Goal: Information Seeking & Learning: Learn about a topic

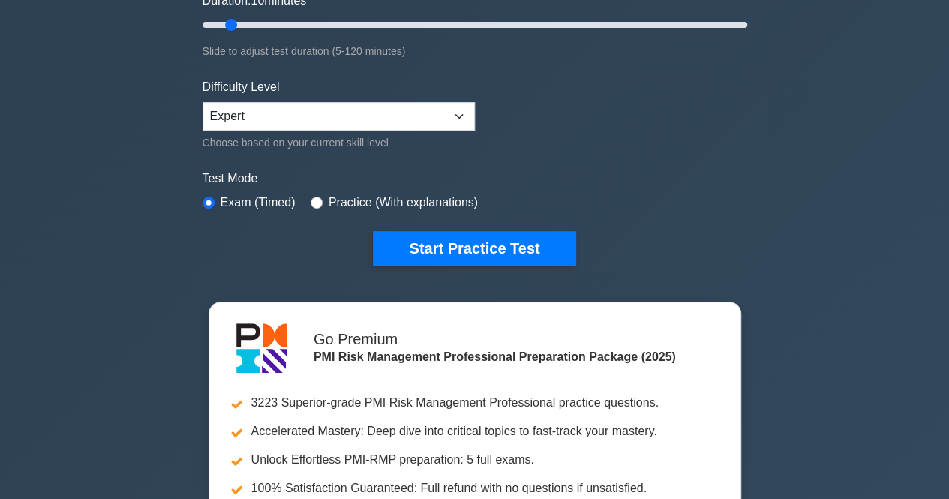
drag, startPoint x: 0, startPoint y: 0, endPoint x: 622, endPoint y: 100, distance: 630.3
click at [622, 100] on form "Topics Introduction to Risk Management Risk Management Planning Risk Identifica…" at bounding box center [474, 33] width 544 height 463
drag, startPoint x: 835, startPoint y: 194, endPoint x: 825, endPoint y: 194, distance: 10.5
click at [835, 194] on div "PMI Risk Management Professional Customize Your Next Practice Test Topics Intro…" at bounding box center [474, 205] width 949 height 915
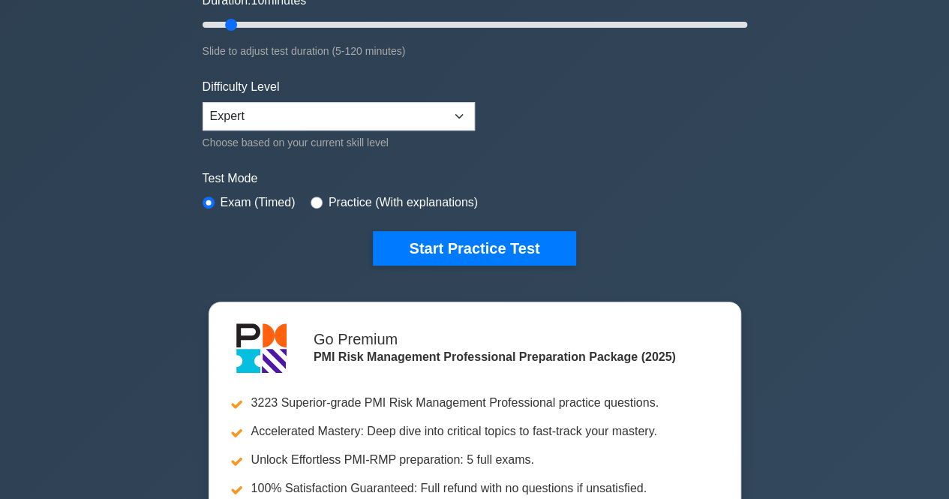
click at [786, 197] on div "PMI Risk Management Professional Customize Your Next Practice Test Topics Intro…" at bounding box center [474, 205] width 949 height 915
drag, startPoint x: 571, startPoint y: 131, endPoint x: 727, endPoint y: 114, distance: 157.7
click at [571, 133] on form "Topics Introduction to Risk Management Risk Management Planning Risk Identifica…" at bounding box center [474, 33] width 544 height 463
click at [759, 107] on div "PMI Risk Management Professional Customize Your Next Practice Test Topics Intro…" at bounding box center [474, 205] width 949 height 915
drag, startPoint x: 766, startPoint y: 107, endPoint x: 760, endPoint y: 113, distance: 8.5
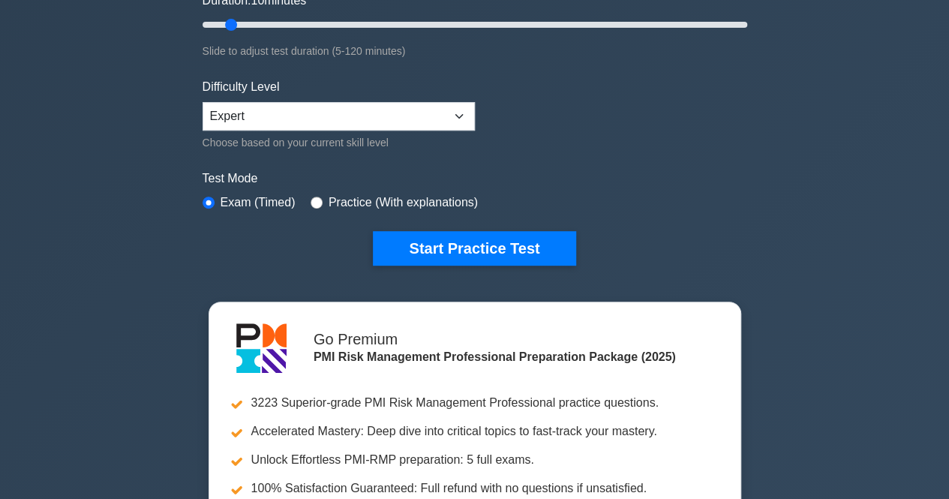
click at [767, 107] on div "PMI Risk Management Professional Customize Your Next Practice Test Topics Intro…" at bounding box center [474, 205] width 949 height 915
click at [745, 144] on form "Topics Introduction to Risk Management Risk Management Planning Risk Identifica…" at bounding box center [474, 33] width 544 height 463
click at [607, 187] on div "Test Mode Exam (Timed) Practice (With explanations)" at bounding box center [474, 190] width 544 height 43
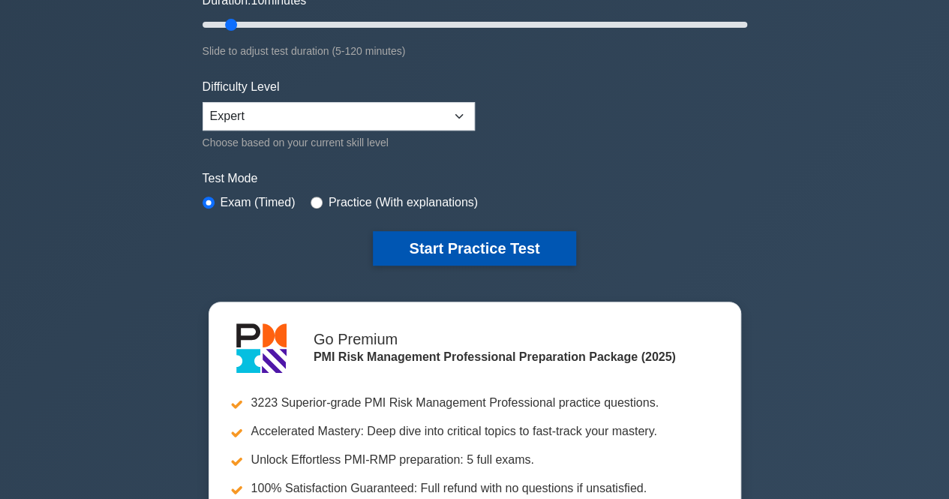
click at [484, 238] on button "Start Practice Test" at bounding box center [474, 248] width 202 height 34
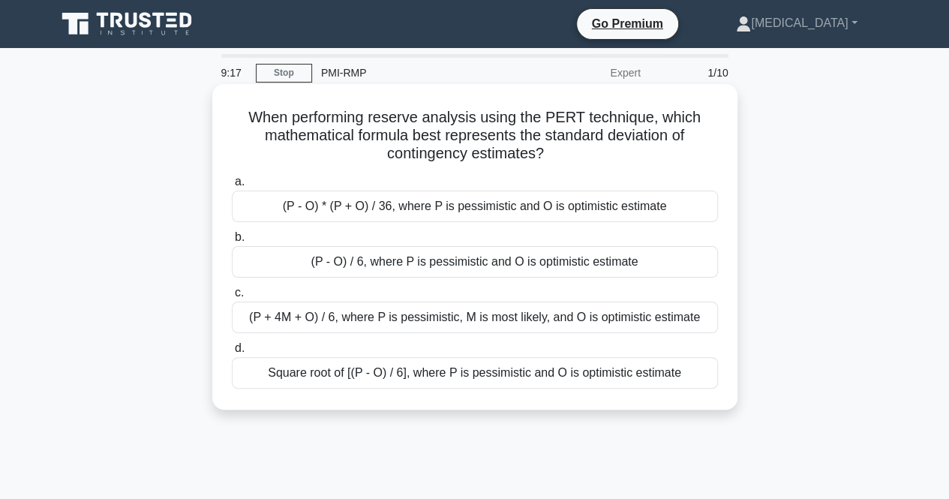
click at [375, 319] on div "(P + 4M + O) / 6, where P is pessimistic, M is most likely, and O is optimistic…" at bounding box center [475, 316] width 486 height 31
click at [232, 298] on input "c. (P + 4M + O) / 6, where P is pessimistic, M is most likely, and O is optimis…" at bounding box center [232, 293] width 0 height 10
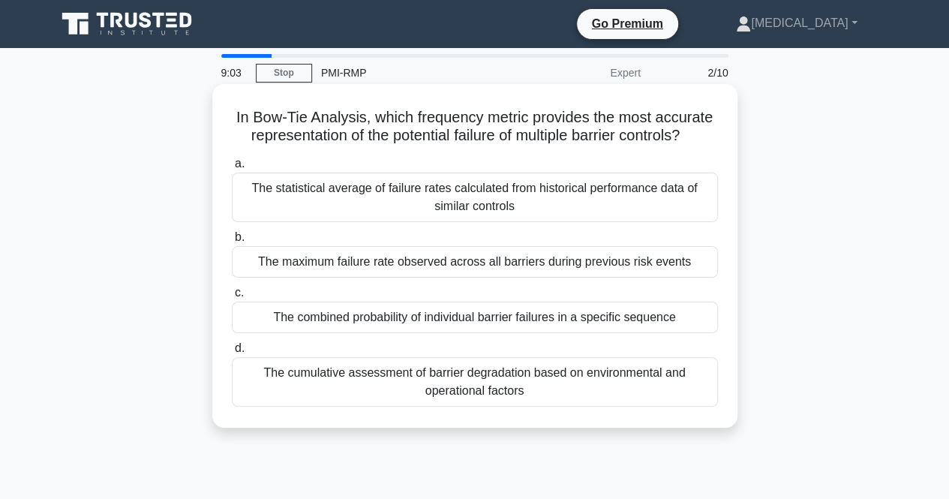
click at [399, 325] on div "The combined probability of individual barrier failures in a specific sequence" at bounding box center [475, 316] width 486 height 31
click at [232, 298] on input "c. The combined probability of individual barrier failures in a specific sequen…" at bounding box center [232, 293] width 0 height 10
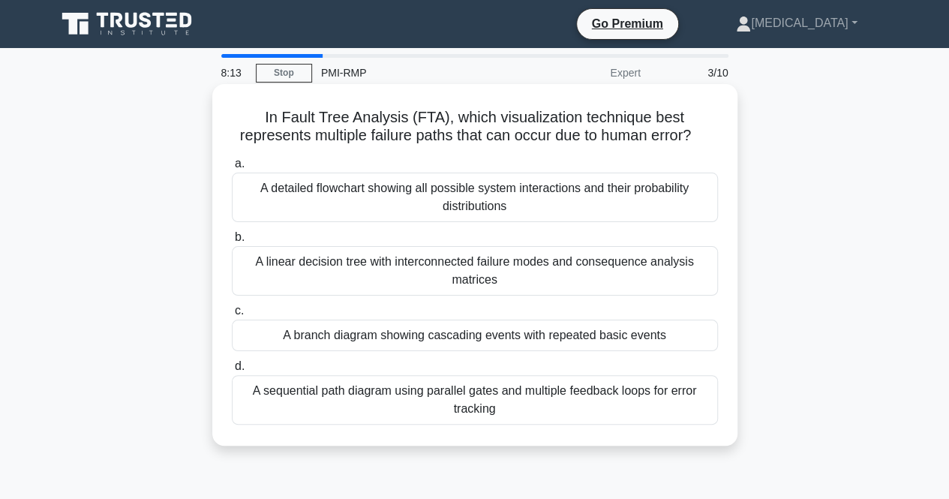
click at [397, 283] on div "A linear decision tree with interconnected failure modes and consequence analys…" at bounding box center [475, 270] width 486 height 49
click at [232, 242] on input "b. A linear decision tree with interconnected failure modes and consequence ana…" at bounding box center [232, 237] width 0 height 10
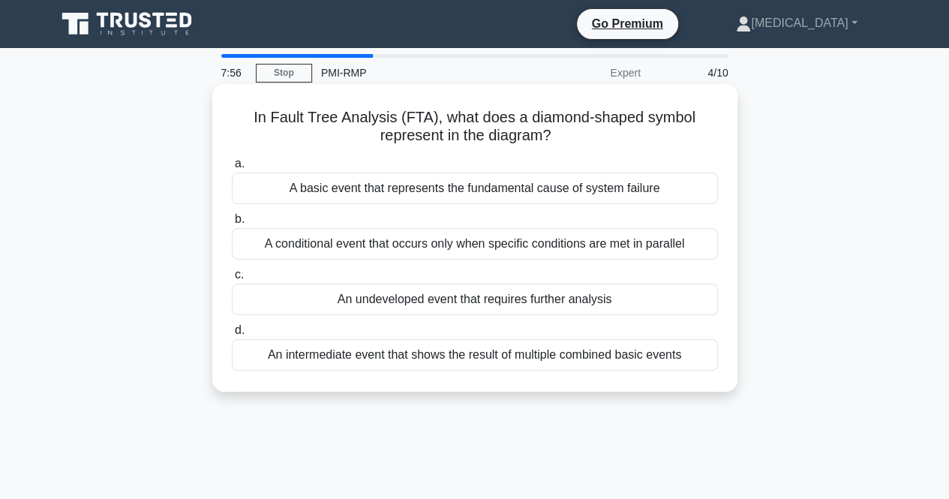
click at [421, 247] on div "A conditional event that occurs only when specific conditions are met in parall…" at bounding box center [475, 243] width 486 height 31
click at [232, 224] on input "b. A conditional event that occurs only when specific conditions are met in par…" at bounding box center [232, 219] width 0 height 10
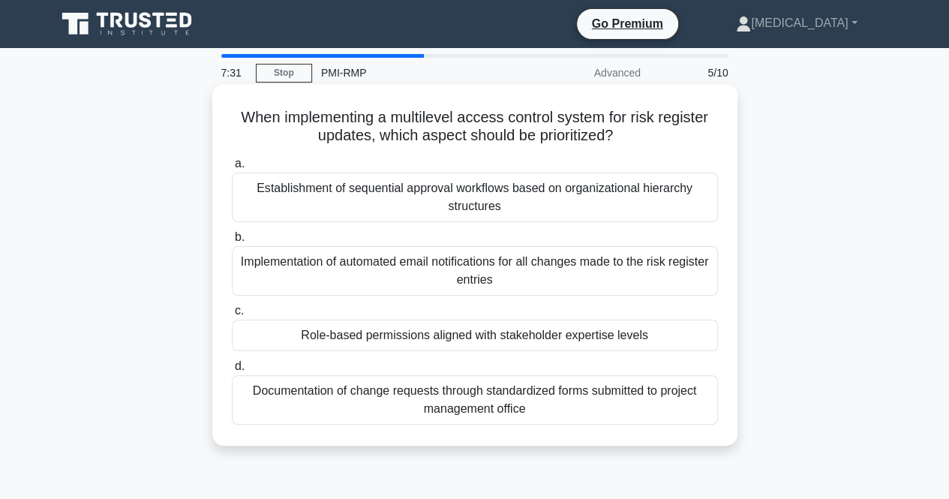
click at [367, 329] on div "Role-based permissions aligned with stakeholder expertise levels" at bounding box center [475, 334] width 486 height 31
click at [232, 316] on input "c. Role-based permissions aligned with stakeholder expertise levels" at bounding box center [232, 311] width 0 height 10
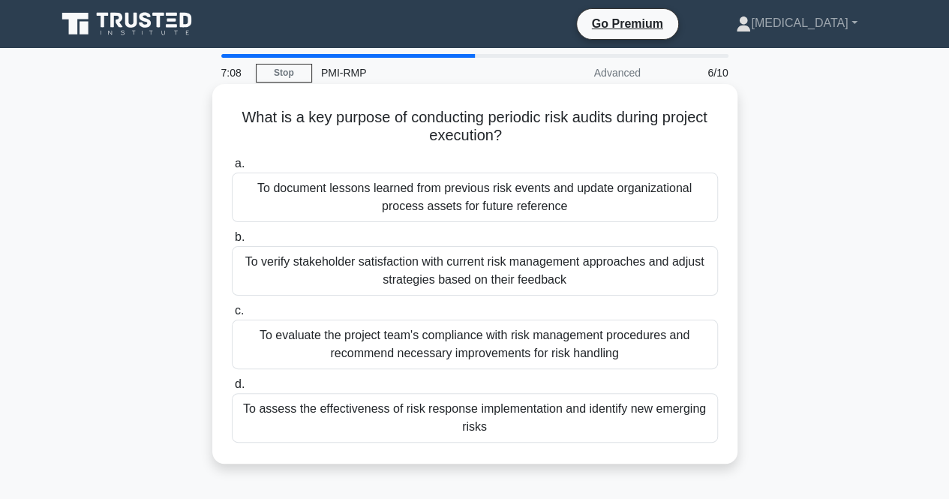
click at [406, 421] on div "To assess the effectiveness of risk response implementation and identify new em…" at bounding box center [475, 417] width 486 height 49
click at [232, 389] on input "d. To assess the effectiveness of risk response implementation and identify new…" at bounding box center [232, 384] width 0 height 10
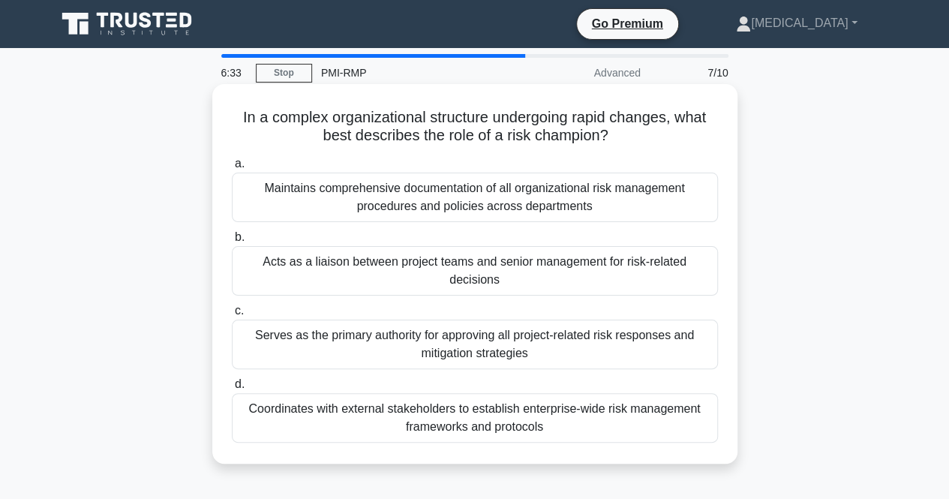
click at [352, 286] on div "Acts as a liaison between project teams and senior management for risk-related …" at bounding box center [475, 270] width 486 height 49
click at [232, 242] on input "b. Acts as a liaison between project teams and senior management for risk-relat…" at bounding box center [232, 237] width 0 height 10
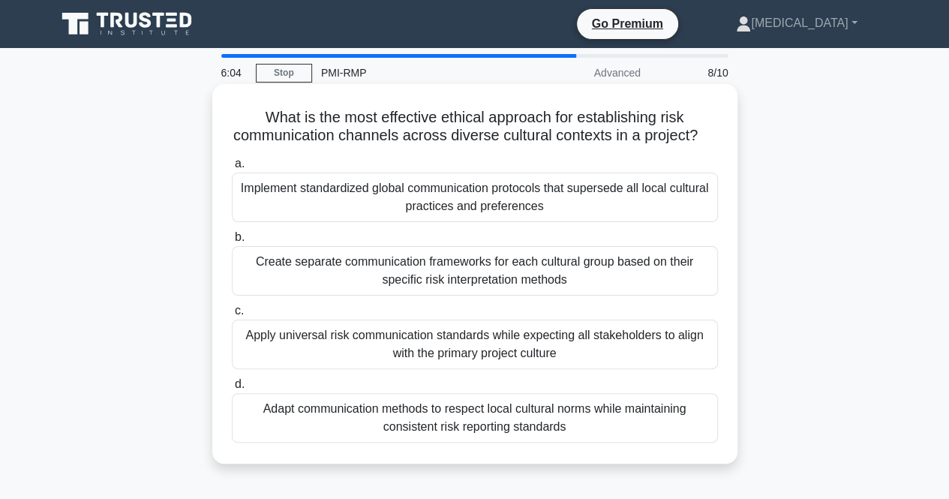
click at [415, 440] on div "Adapt communication methods to respect local cultural norms while maintaining c…" at bounding box center [475, 417] width 486 height 49
click at [232, 389] on input "d. Adapt communication methods to respect local cultural norms while maintainin…" at bounding box center [232, 384] width 0 height 10
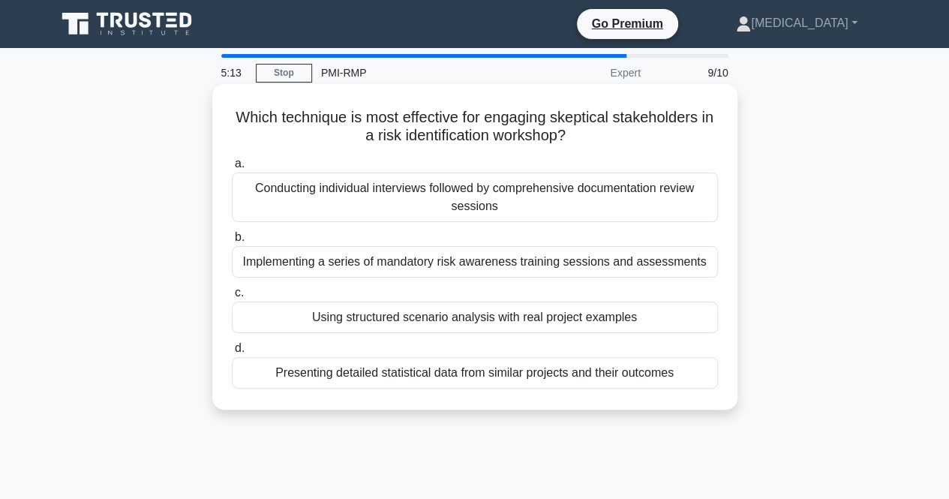
click at [367, 374] on div "Presenting detailed statistical data from similar projects and their outcomes" at bounding box center [475, 372] width 486 height 31
click at [232, 353] on input "d. Presenting detailed statistical data from similar projects and their outcomes" at bounding box center [232, 348] width 0 height 10
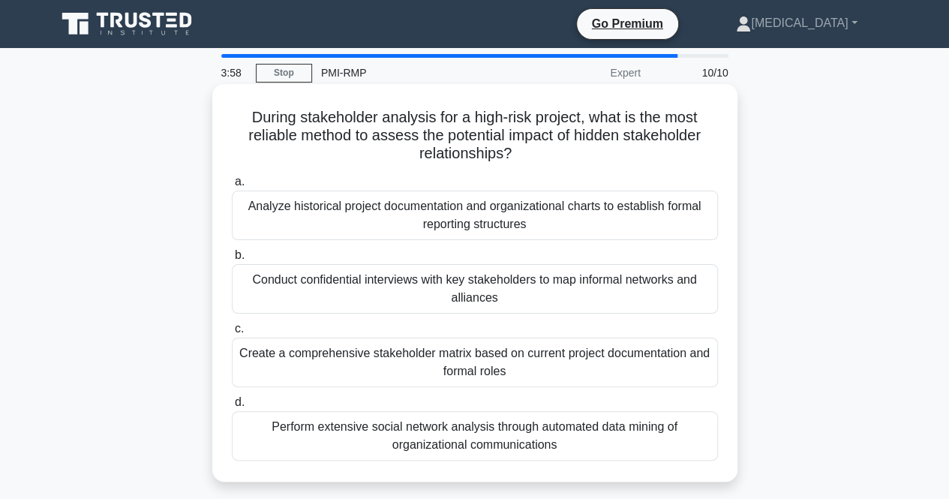
click at [400, 289] on div "Conduct confidential interviews with key stakeholders to map informal networks …" at bounding box center [475, 288] width 486 height 49
click at [232, 260] on input "b. Conduct confidential interviews with key stakeholders to map informal networ…" at bounding box center [232, 255] width 0 height 10
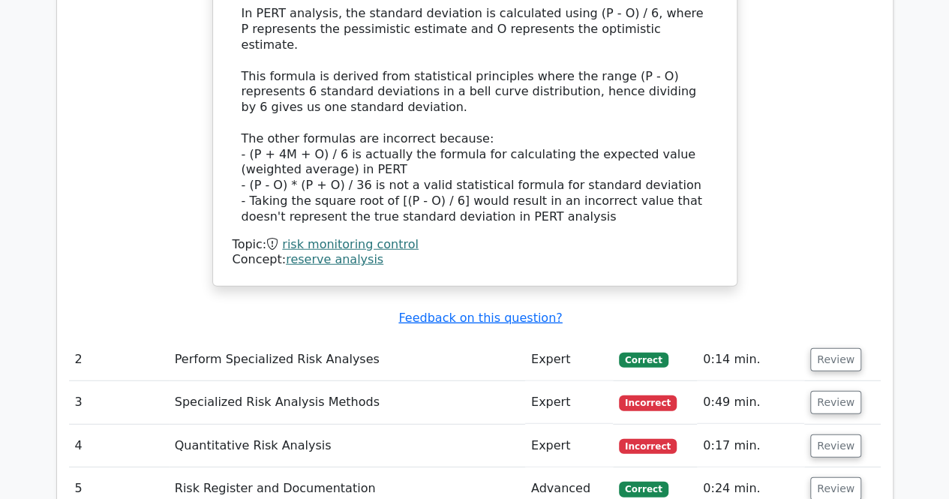
scroll to position [1875, 0]
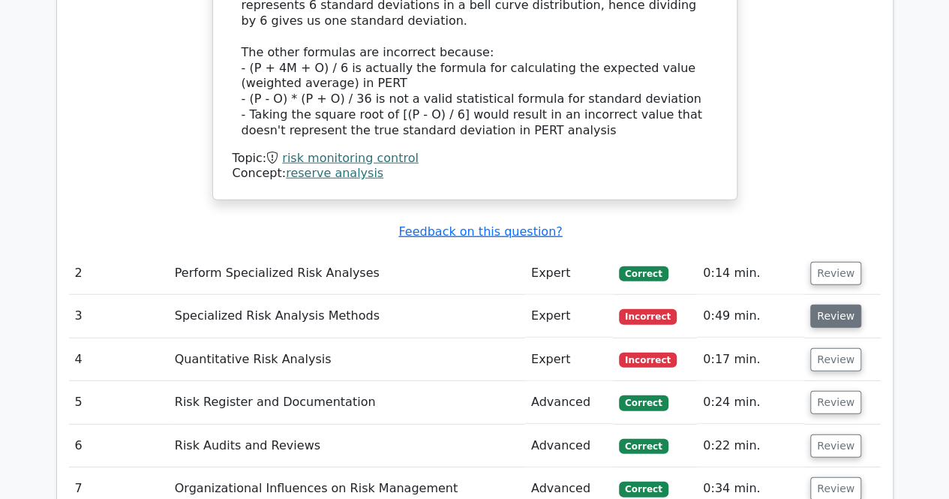
click at [842, 304] on button "Review" at bounding box center [835, 315] width 51 height 23
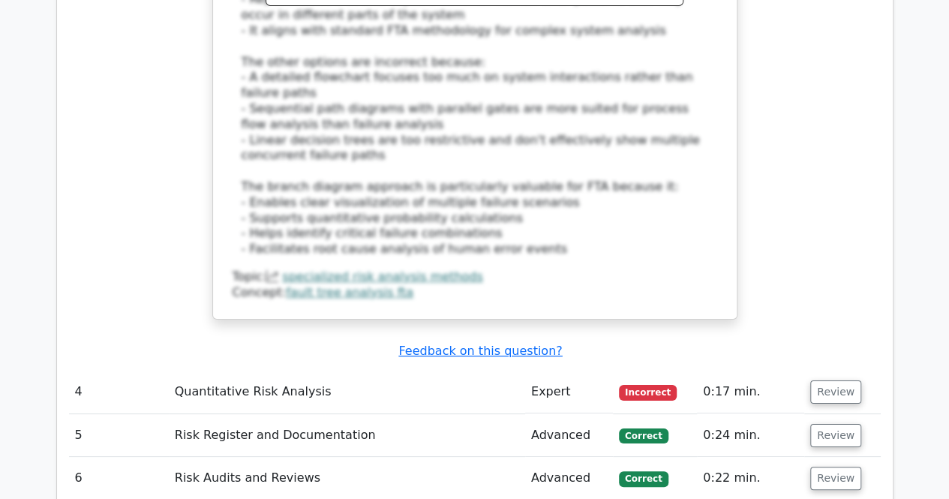
scroll to position [2774, 0]
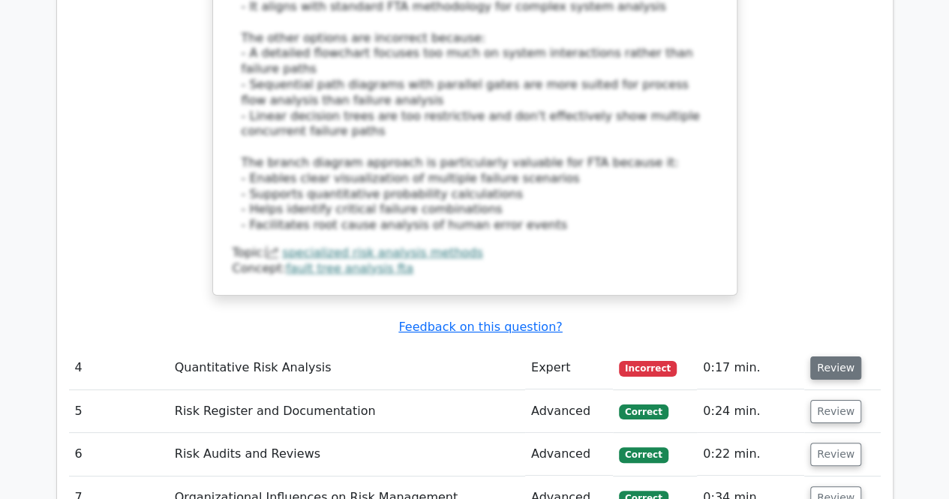
click at [816, 356] on button "Review" at bounding box center [835, 367] width 51 height 23
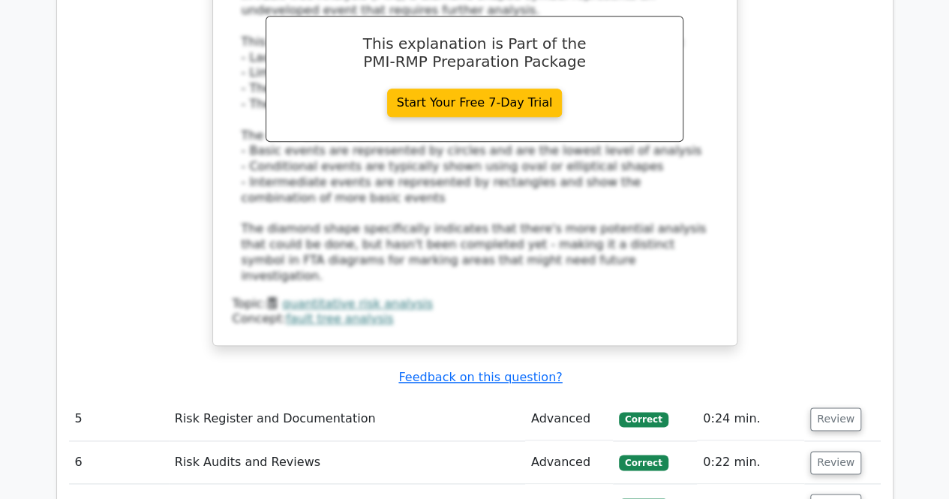
scroll to position [3599, 0]
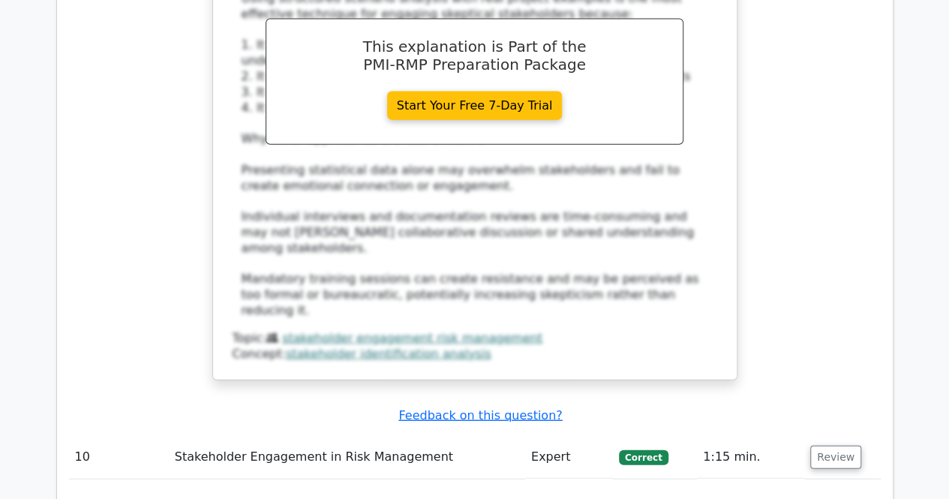
scroll to position [4487, 0]
